Goal: Task Accomplishment & Management: Manage account settings

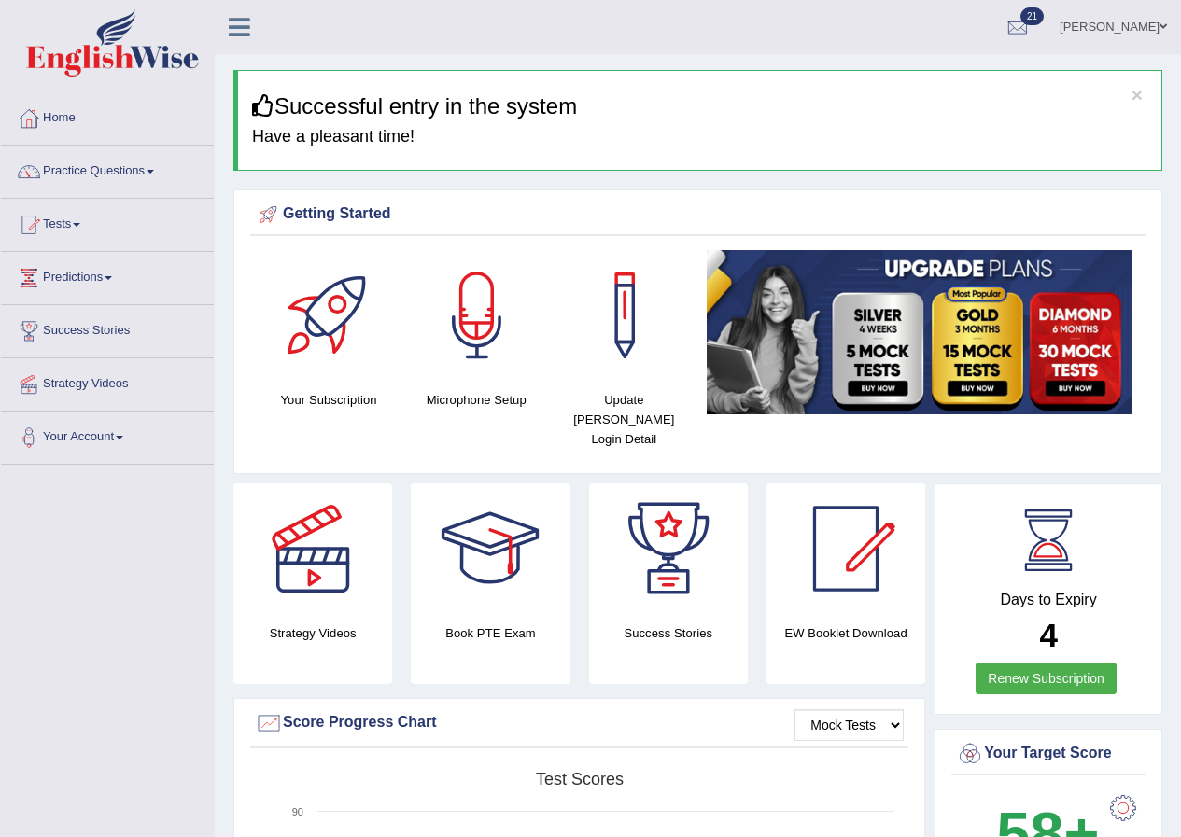
click at [1162, 24] on span at bounding box center [1162, 27] width 7 height 12
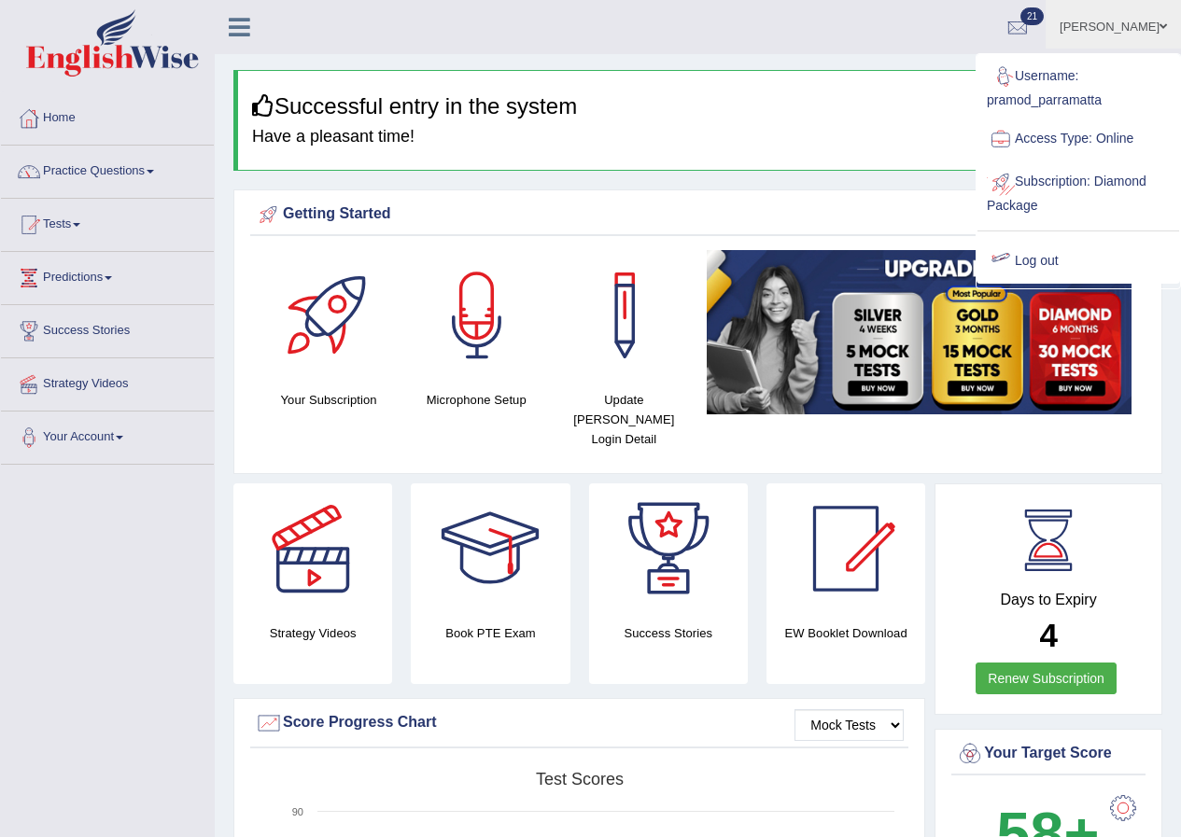
click at [1037, 256] on link "Log out" at bounding box center [1078, 261] width 202 height 43
